Goal: Check status: Check status

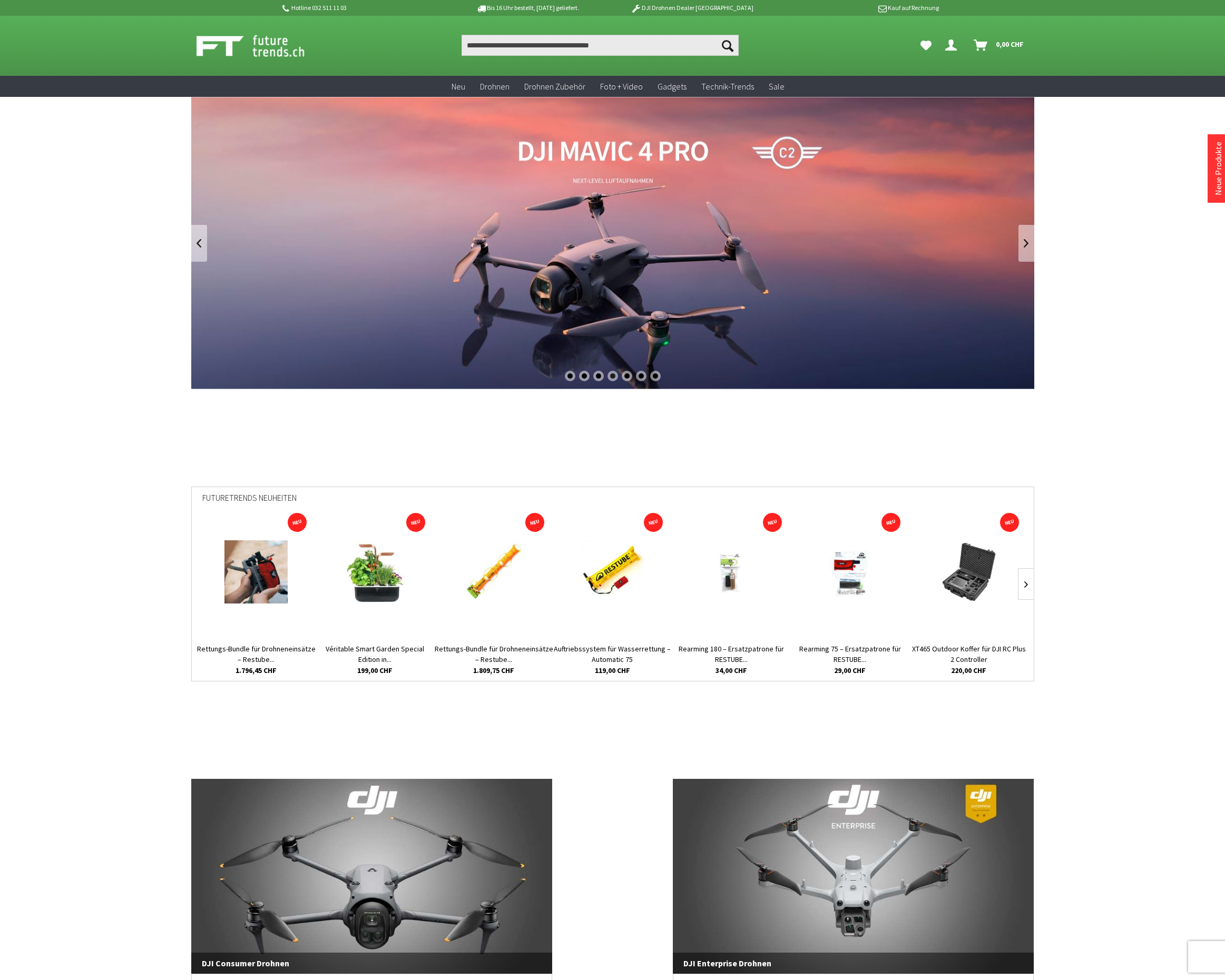
click at [614, 283] on link "DJI Mavic 4 Pro" at bounding box center [612, 243] width 843 height 292
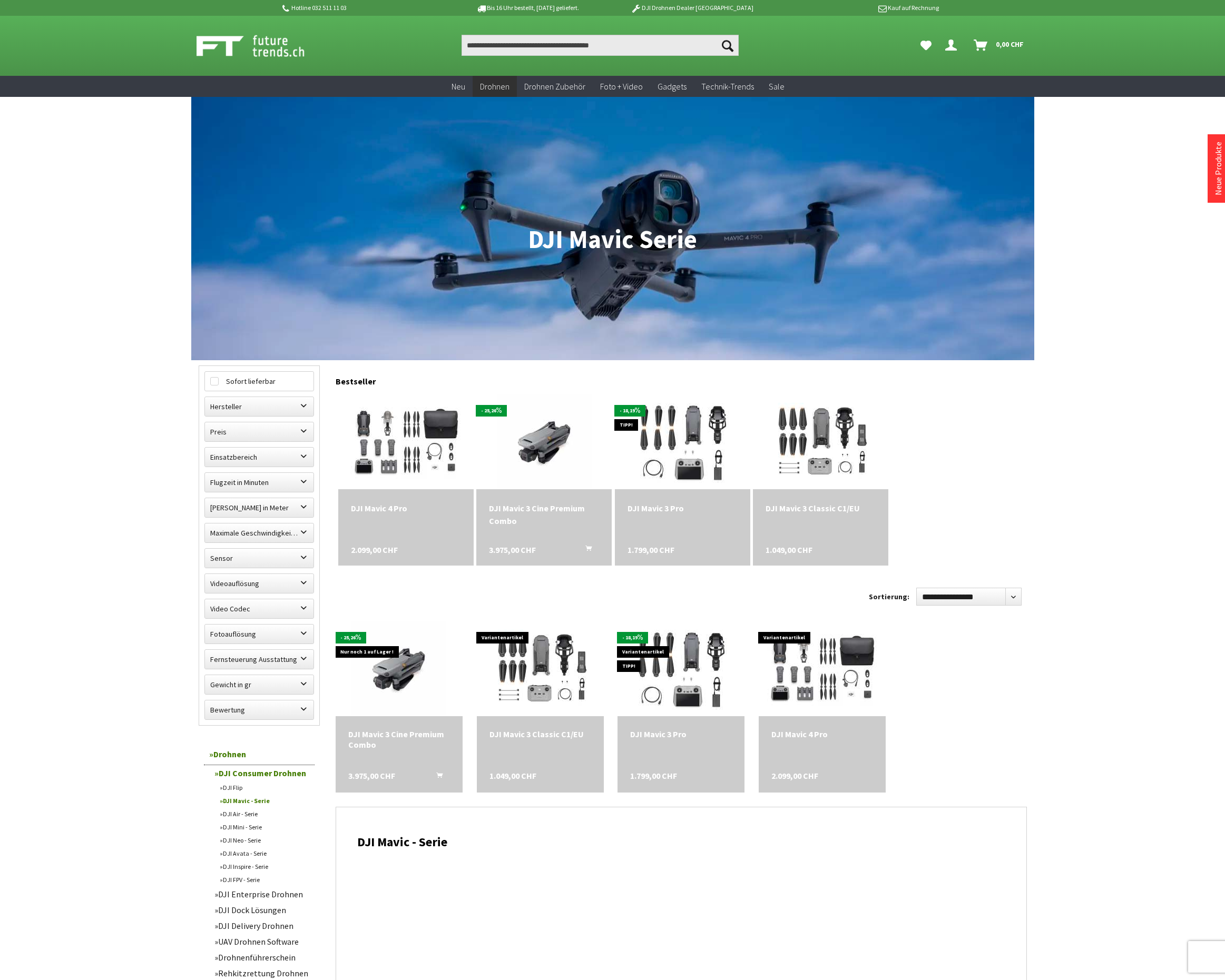
click at [949, 44] on icon "Hi, Jerry - Dein Konto" at bounding box center [951, 41] width 12 height 8
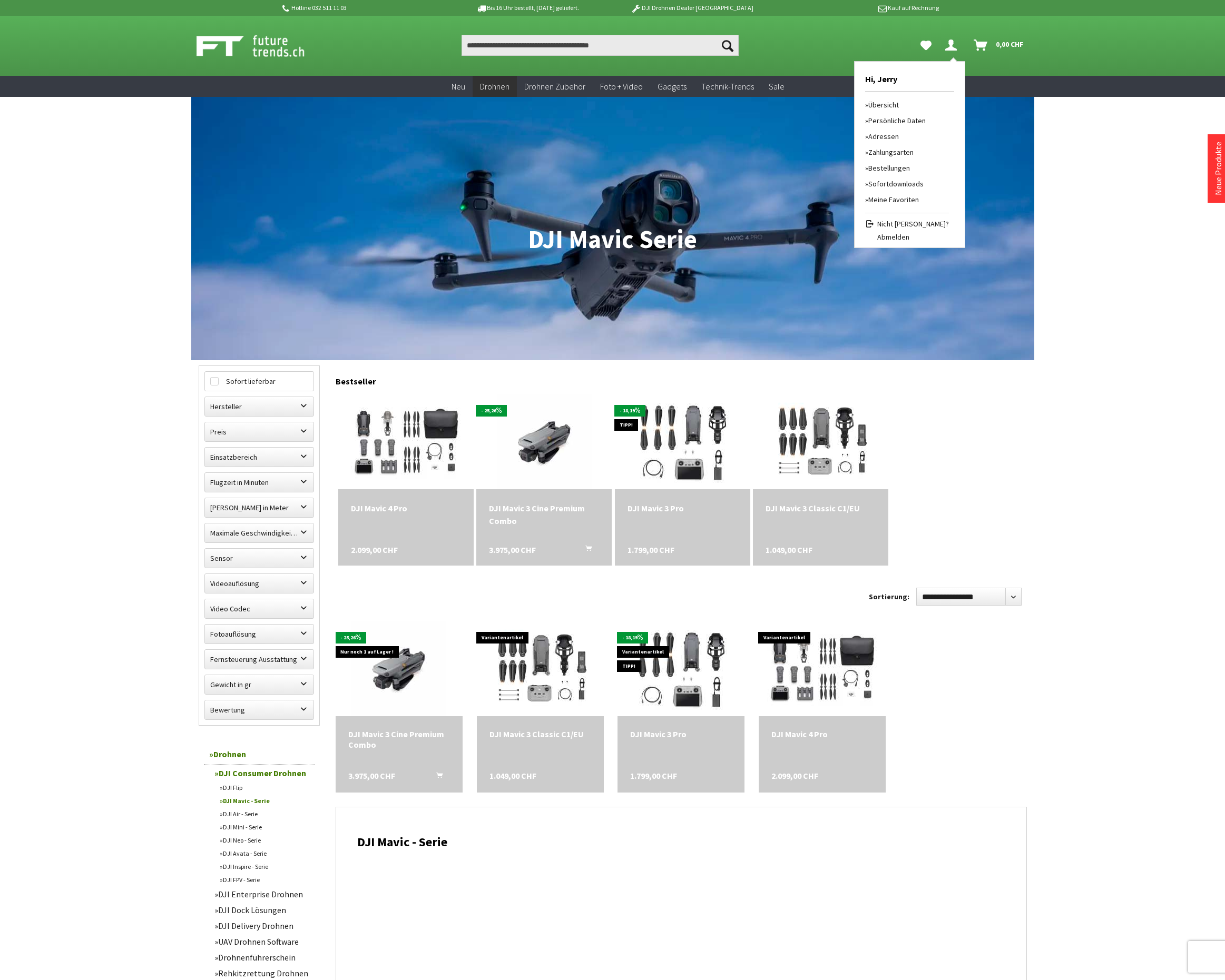
click at [894, 166] on link "Bestellungen" at bounding box center [907, 168] width 84 height 16
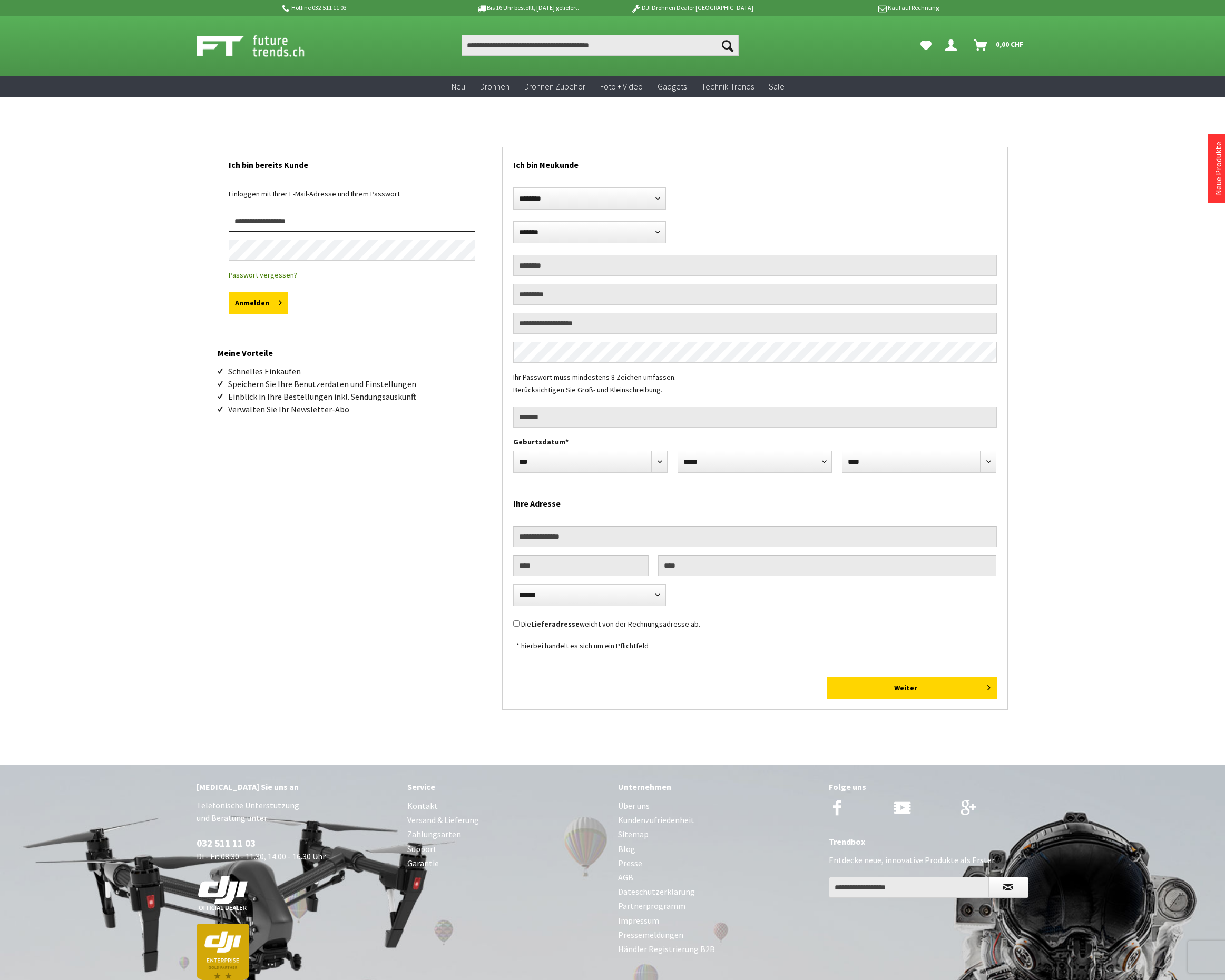
type input "**********"
click at [256, 304] on button "Anmelden" at bounding box center [258, 303] width 60 height 22
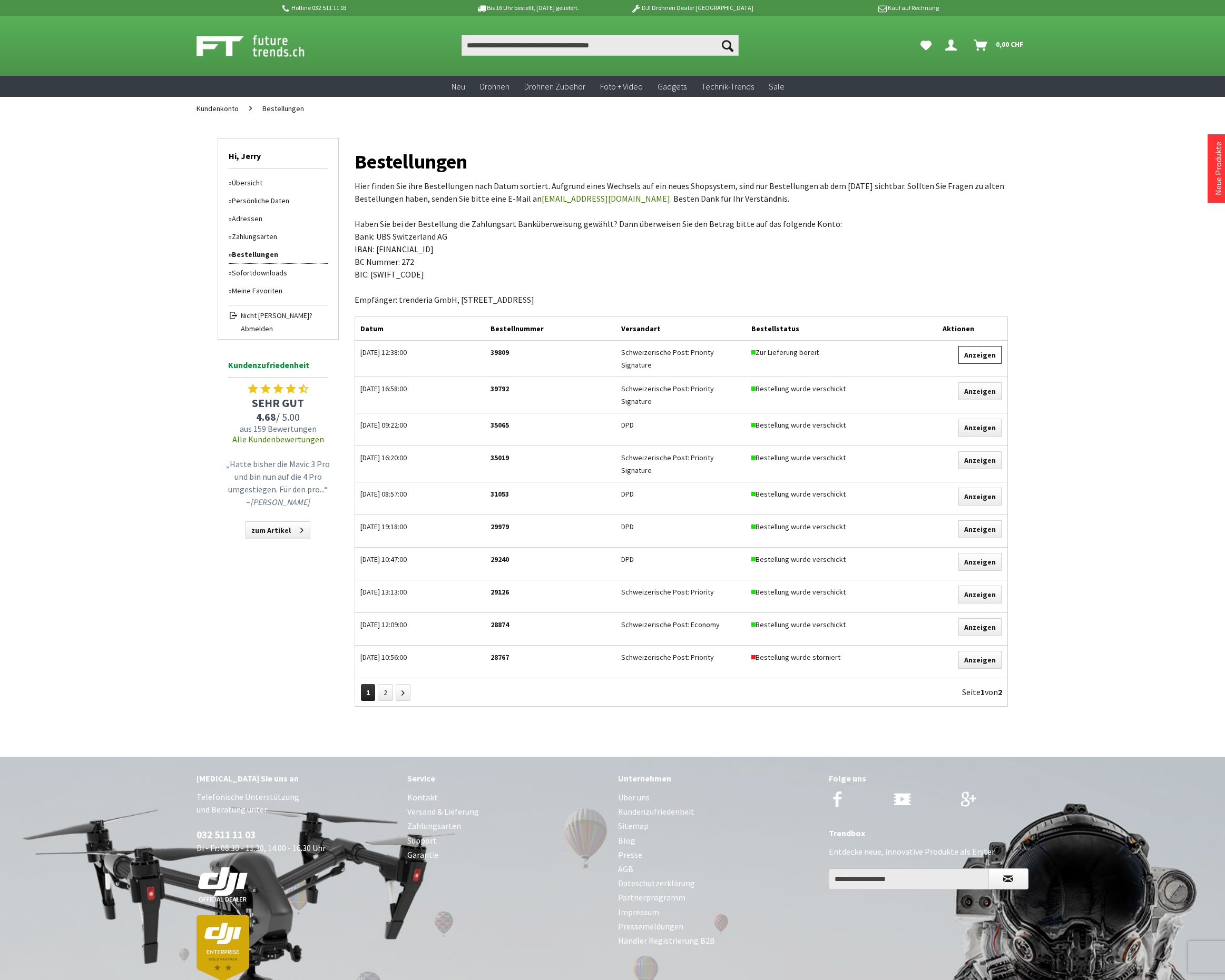
click at [989, 350] on link "Anzeigen" at bounding box center [979, 355] width 43 height 18
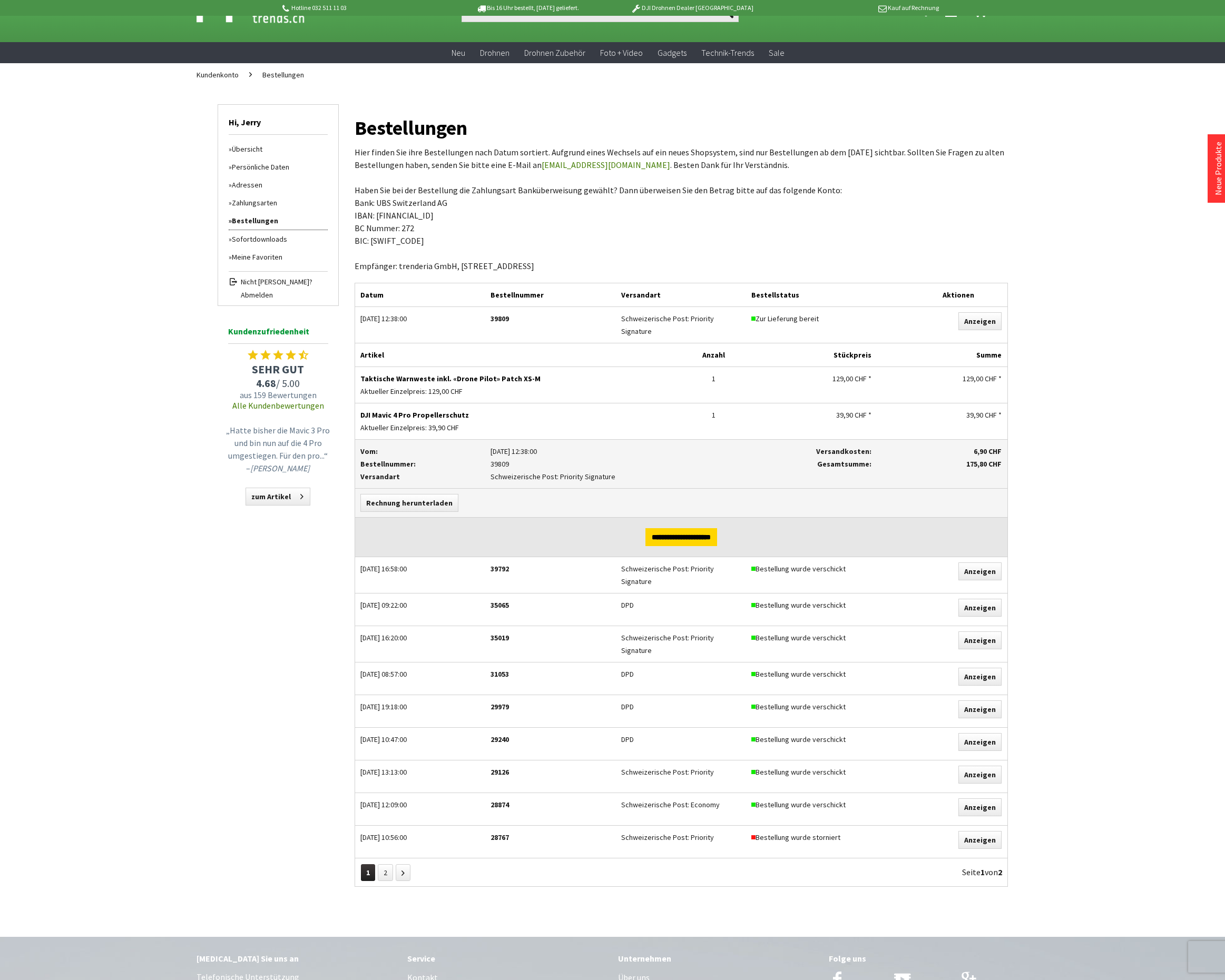
scroll to position [41, 0]
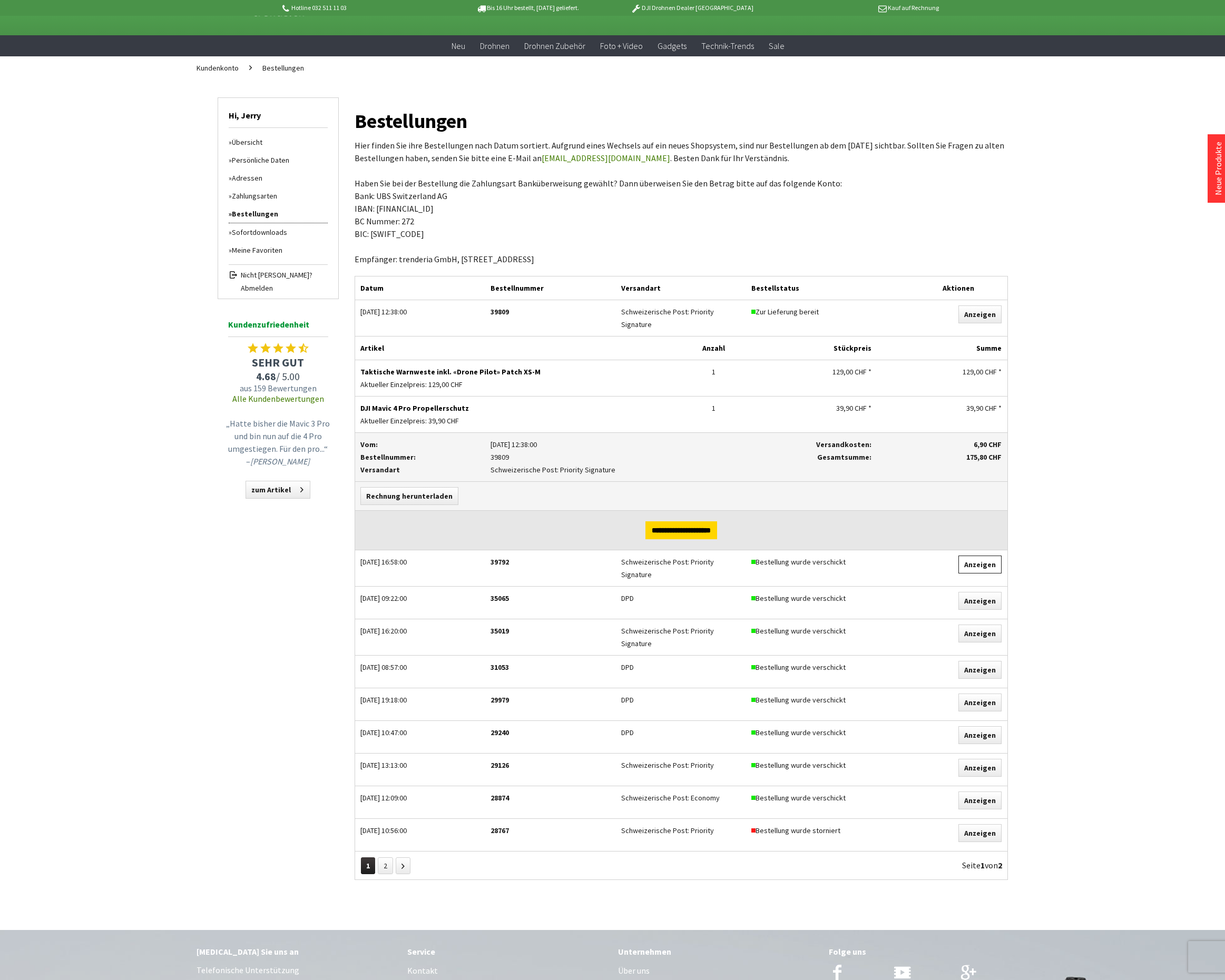
click at [969, 558] on link "Anzeigen" at bounding box center [979, 565] width 43 height 18
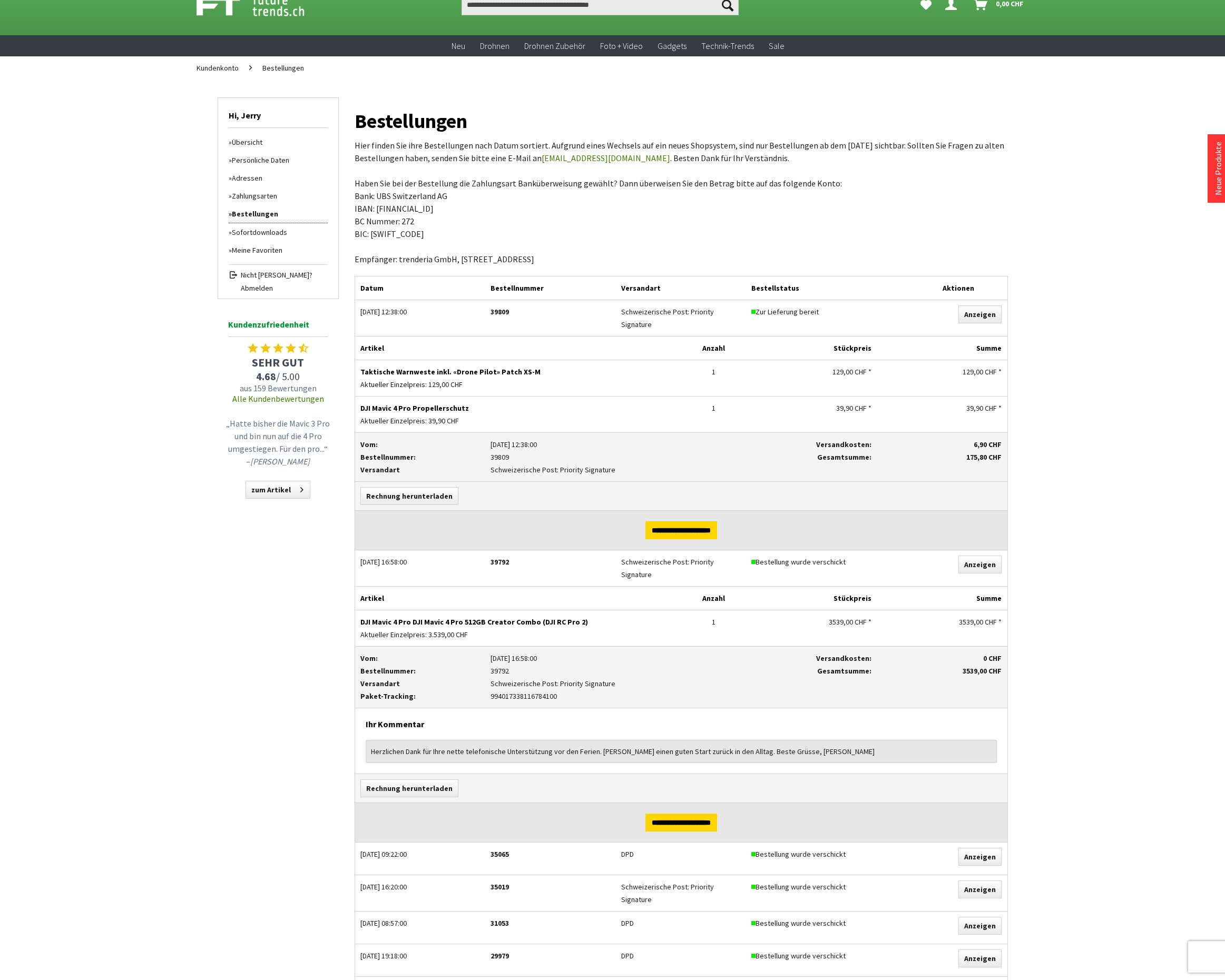
scroll to position [0, 0]
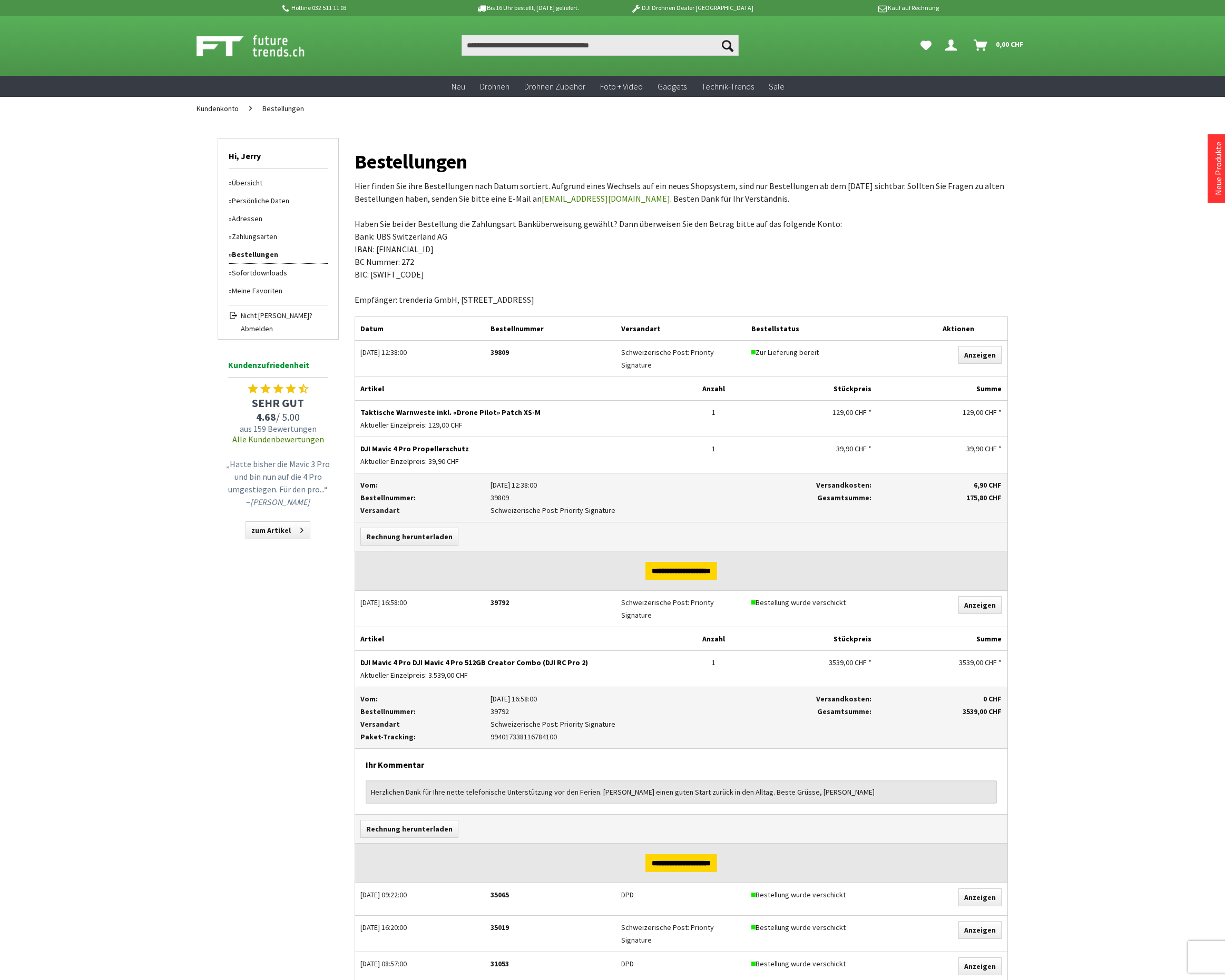
click at [526, 410] on p "Taktische Warnweste inkl. «Drone Pilot» Patch XS-M" at bounding box center [518, 412] width 316 height 13
drag, startPoint x: 459, startPoint y: 420, endPoint x: 359, endPoint y: 407, distance: 100.8
click at [359, 407] on div "Taktische Warnweste inkl. «Drone Pilot» Patch XS-M Aktueller Einzelpreis: 129,0…" at bounding box center [518, 419] width 326 height 36
click at [388, 447] on p "DJI Mavic 4 Pro Propellerschutz" at bounding box center [518, 448] width 316 height 13
click at [726, 656] on div "1" at bounding box center [714, 662] width 55 height 13
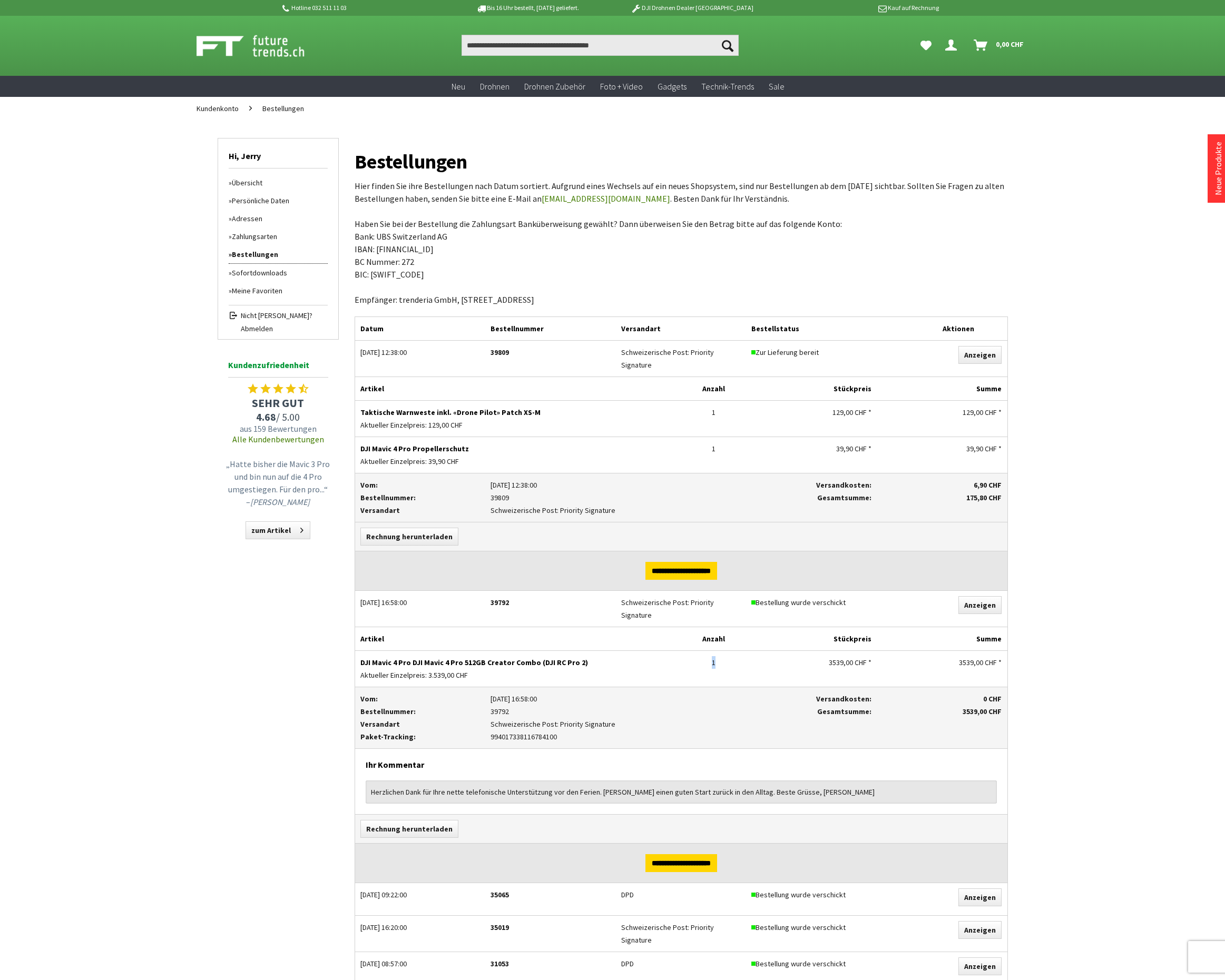
click at [718, 656] on div "1" at bounding box center [714, 662] width 55 height 13
click at [743, 657] on div "Anzahl 1" at bounding box center [713, 662] width 65 height 23
drag, startPoint x: 417, startPoint y: 408, endPoint x: 339, endPoint y: 410, distance: 78.0
click at [339, 410] on div "Menü schließen Hi, Jerry Übersicht Persönliche Daten Adressen Zahlungsarten Bes…" at bounding box center [612, 661] width 843 height 1083
click at [472, 409] on p "Taktische Warnweste inkl. «Drone Pilot» Patch XS-M" at bounding box center [518, 412] width 316 height 13
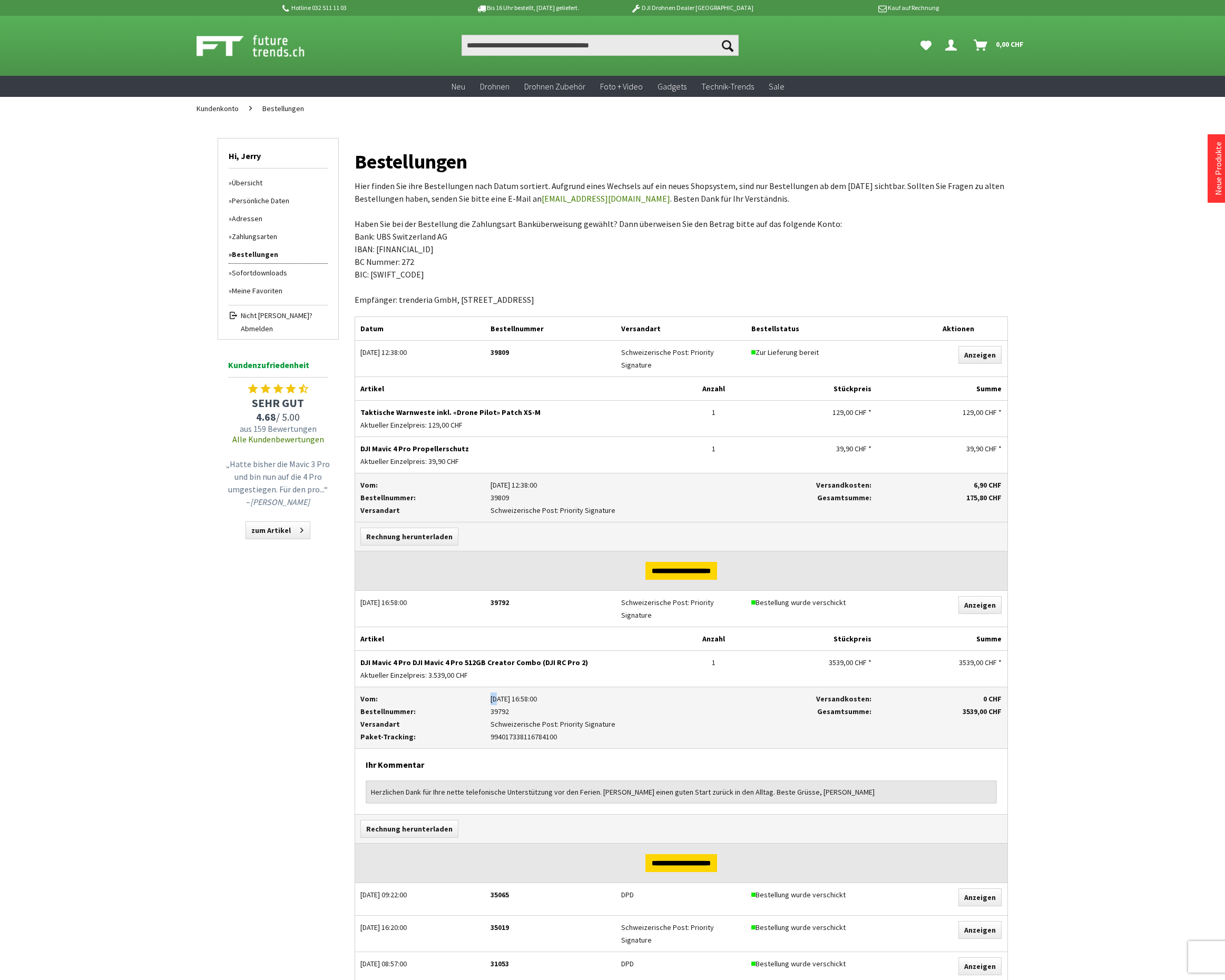
drag, startPoint x: 492, startPoint y: 691, endPoint x: 496, endPoint y: 687, distance: 5.7
click at [496, 692] on p "30.07.2025 16:58:00" at bounding box center [616, 699] width 250 height 13
drag, startPoint x: 450, startPoint y: 408, endPoint x: 531, endPoint y: 408, distance: 81.0
click at [531, 408] on p "Taktische Warnweste inkl. «Drone Pilot» Patch XS-M" at bounding box center [518, 412] width 316 height 13
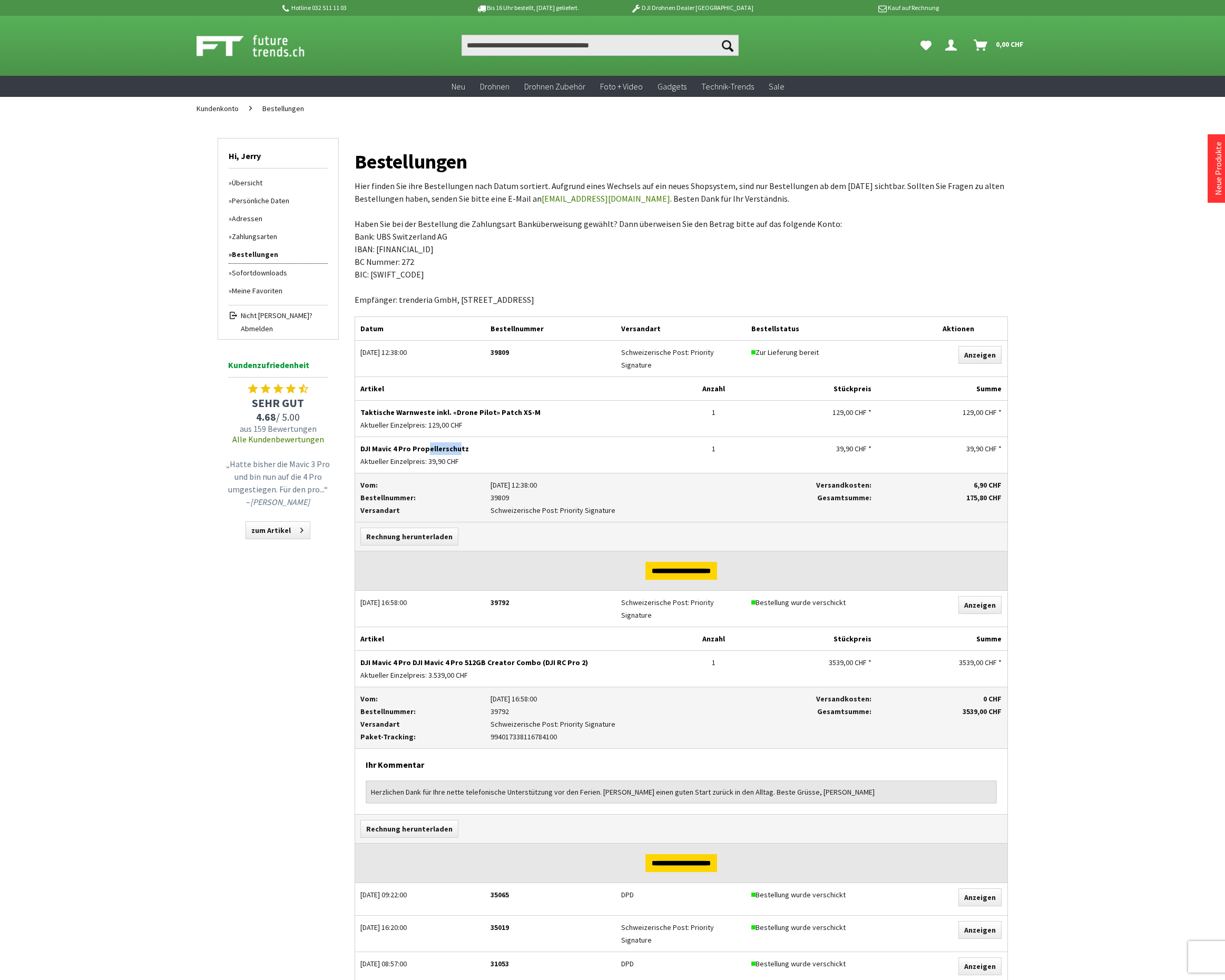
drag, startPoint x: 423, startPoint y: 444, endPoint x: 451, endPoint y: 446, distance: 28.1
click at [451, 446] on p "DJI Mavic 4 Pro Propellerschutz" at bounding box center [518, 448] width 316 height 13
click at [594, 718] on p "Schweizerische Post: Priority Signature" at bounding box center [616, 724] width 250 height 13
drag, startPoint x: 610, startPoint y: 718, endPoint x: 359, endPoint y: 685, distance: 253.2
click at [359, 687] on div "Vom: Bestellnummer: Versandart Paket-Tracking: 30.07.2025 16:58:00 39792 Schwei…" at bounding box center [681, 687] width 652 height 0
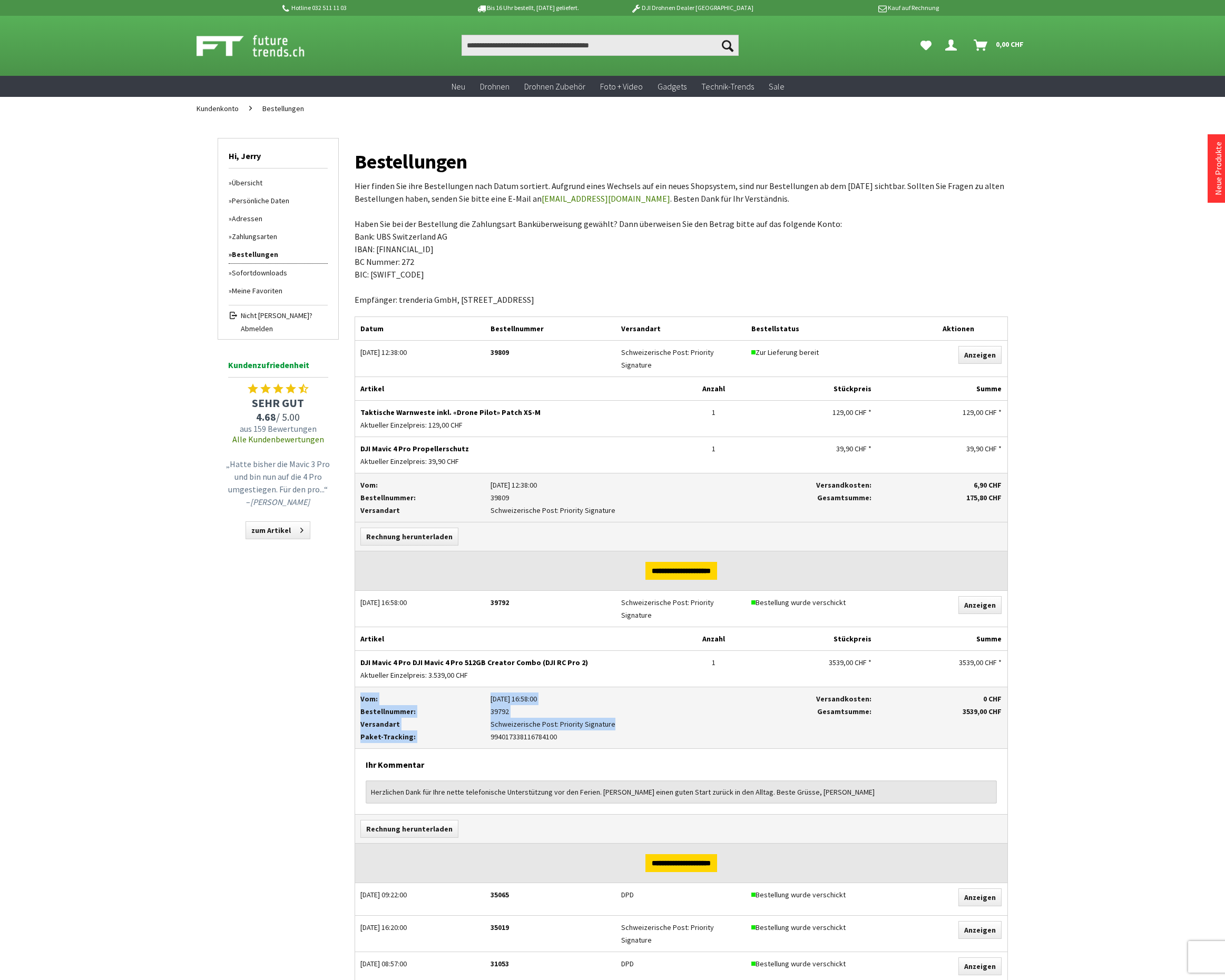
click at [724, 719] on p "Schweizerische Post: Priority Signature" at bounding box center [616, 724] width 250 height 13
